Goal: Information Seeking & Learning: Compare options

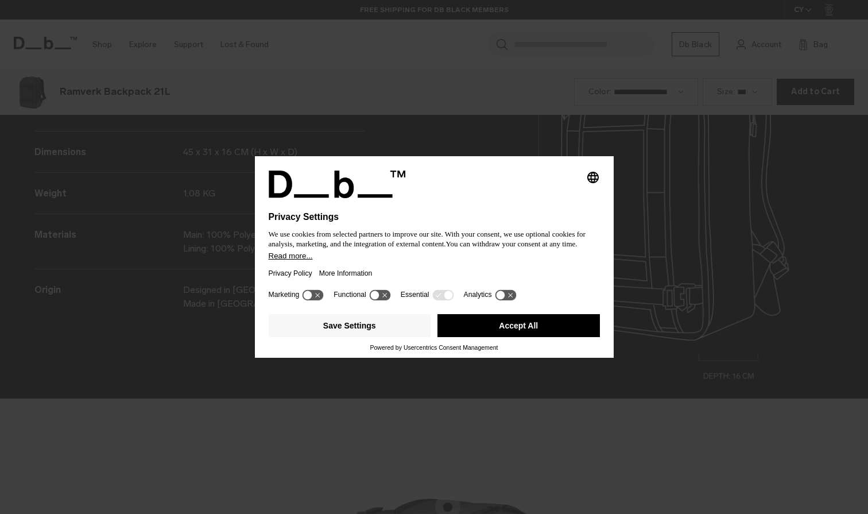
scroll to position [1541, 0]
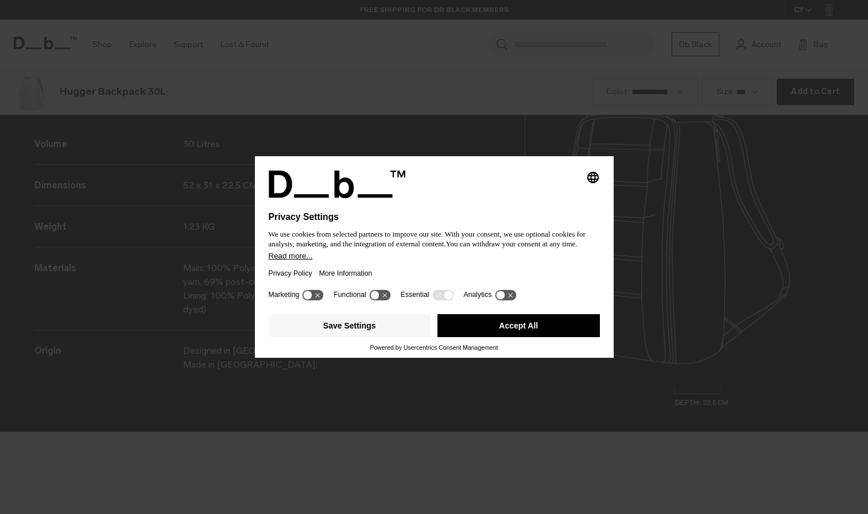
scroll to position [1541, 0]
